Goal: Book appointment/travel/reservation

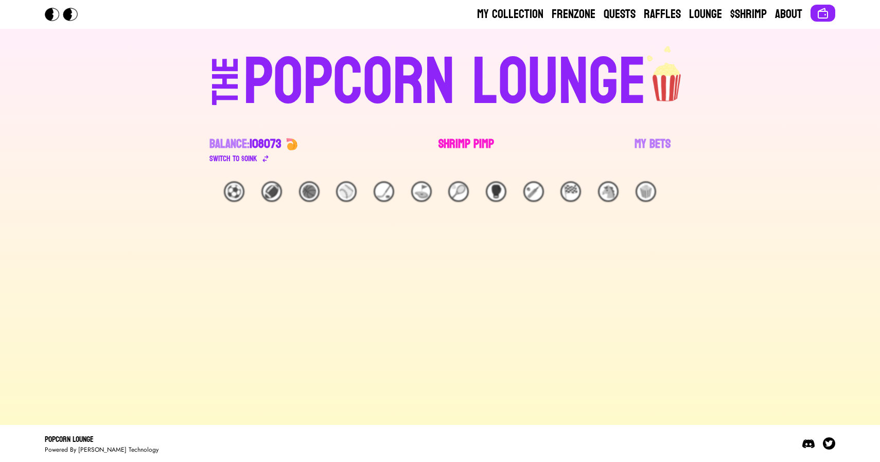
click at [462, 146] on link "Shrimp Pimp" at bounding box center [466, 150] width 56 height 29
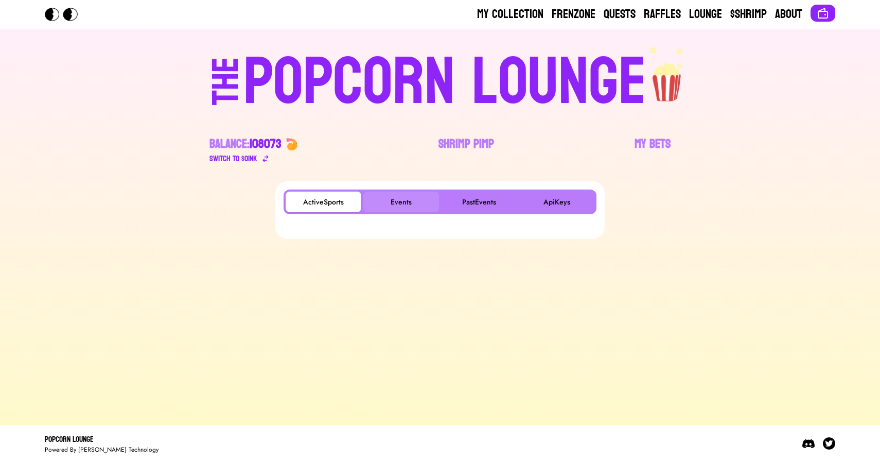
click at [396, 203] on button "Events" at bounding box center [401, 201] width 76 height 21
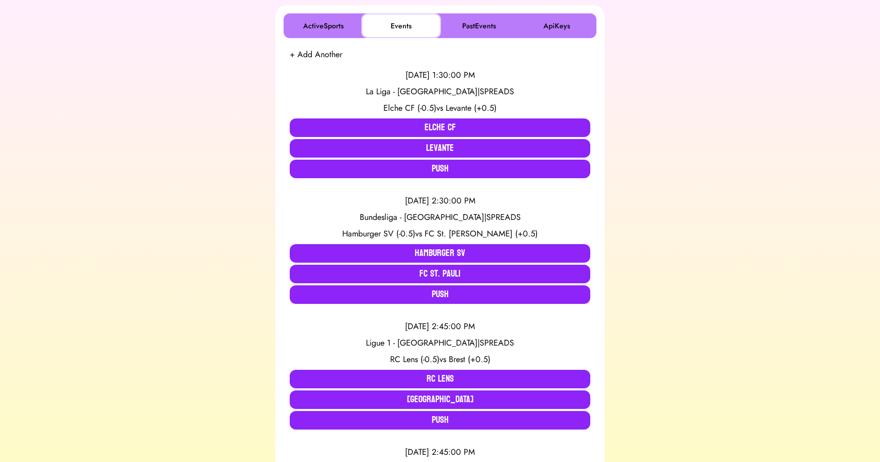
scroll to position [175, 0]
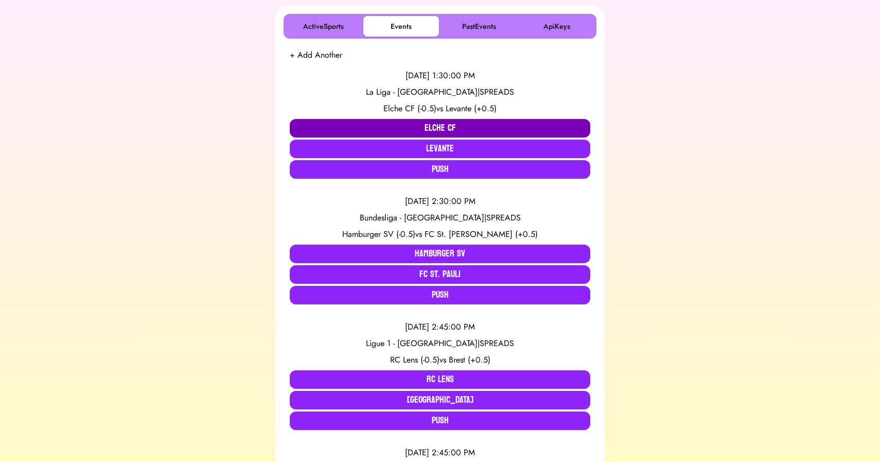
click at [394, 129] on button "Elche CF" at bounding box center [440, 128] width 300 height 19
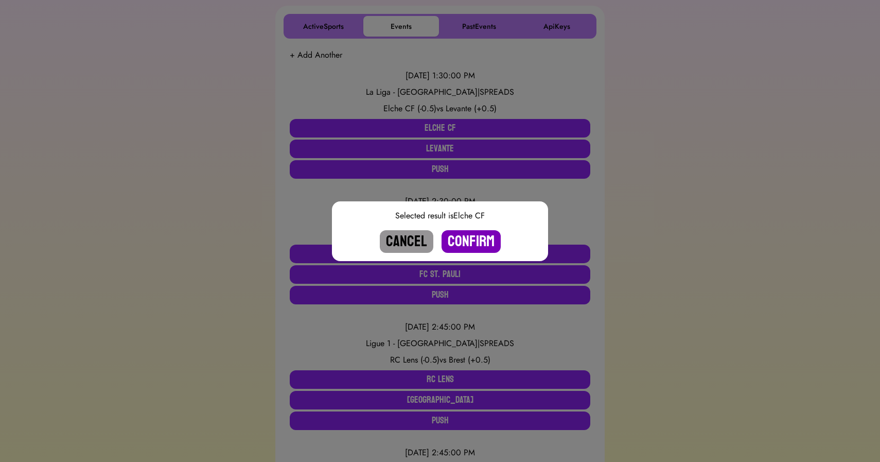
click at [480, 241] on button "Confirm" at bounding box center [470, 241] width 59 height 23
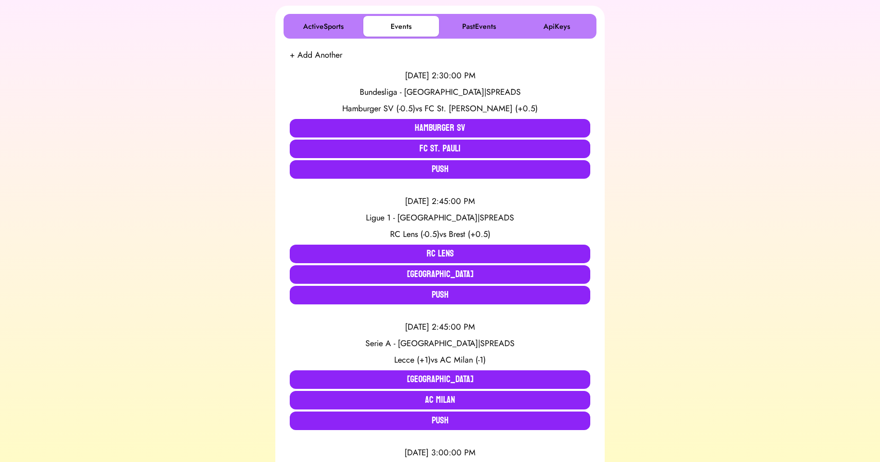
scroll to position [0, 0]
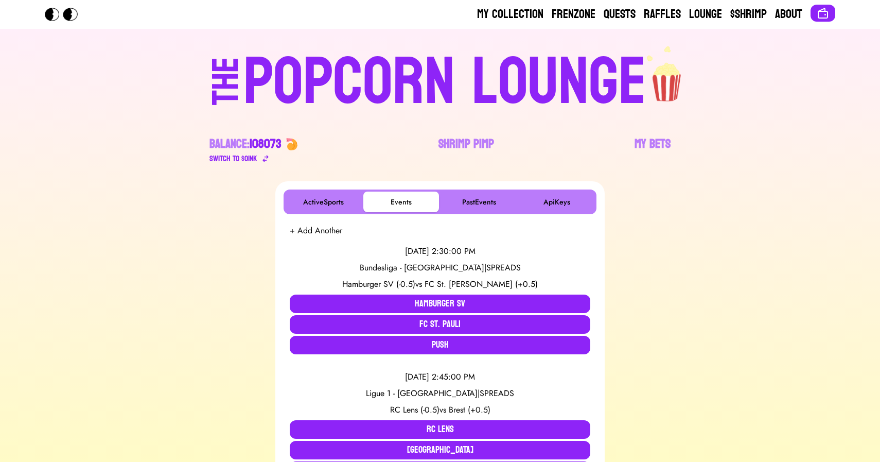
click at [420, 78] on div "POPCORN LOUNGE" at bounding box center [444, 82] width 403 height 66
